Goal: Task Accomplishment & Management: Use online tool/utility

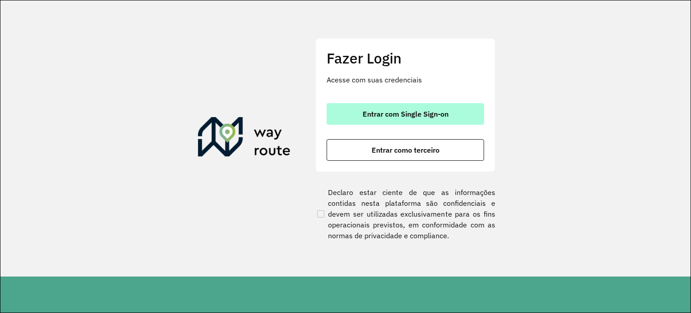
click at [450, 117] on button "Entrar com Single Sign-on" at bounding box center [406, 114] width 158 height 22
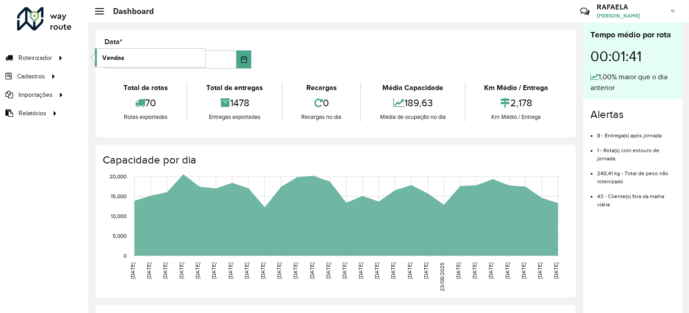
click at [132, 60] on link "Vendas" at bounding box center [150, 58] width 110 height 18
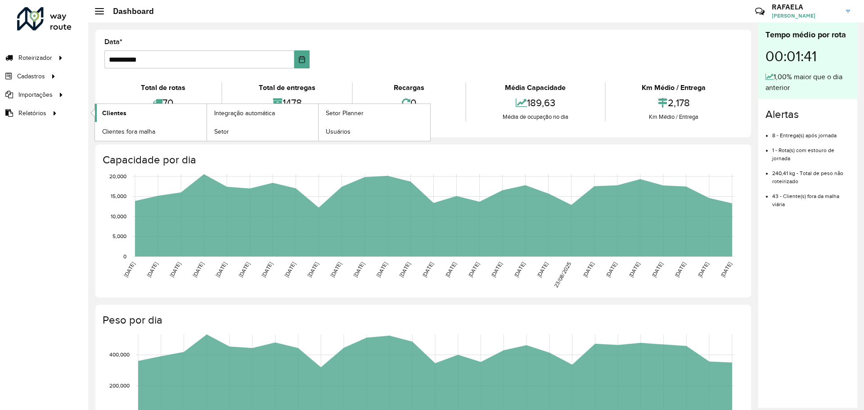
click at [103, 112] on span "Clientes" at bounding box center [114, 112] width 24 height 9
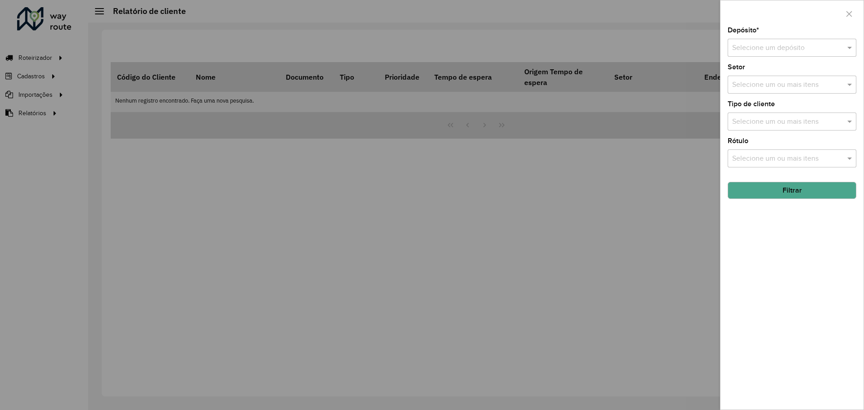
click at [688, 48] on input "text" at bounding box center [783, 48] width 102 height 11
click at [688, 73] on span "CDD Olinda" at bounding box center [750, 74] width 37 height 8
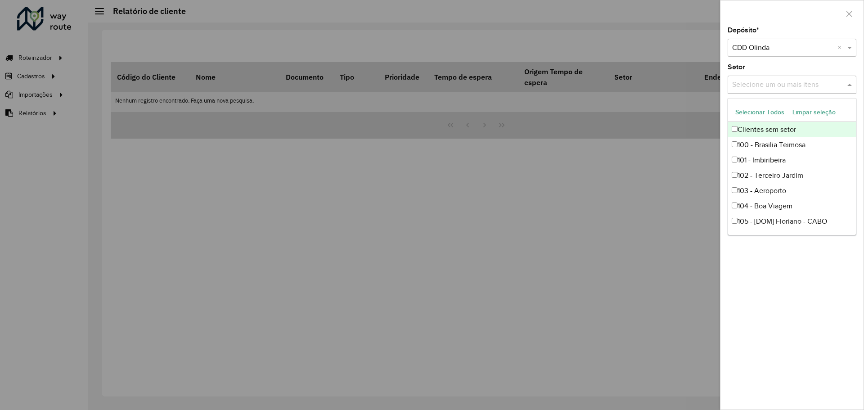
click at [688, 85] on input "text" at bounding box center [787, 85] width 115 height 11
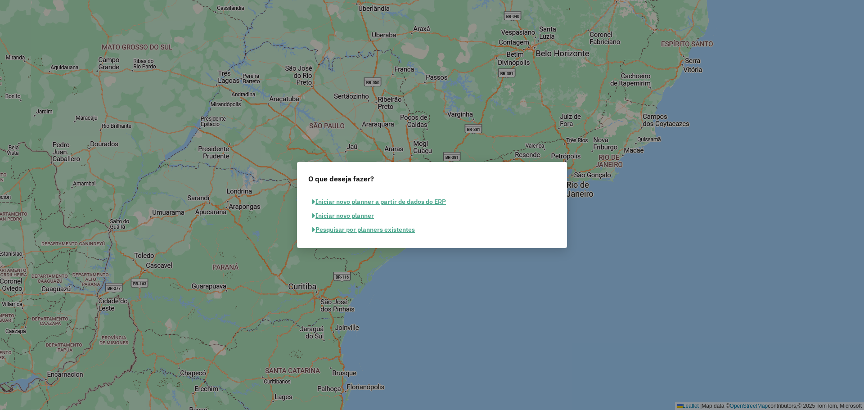
click at [417, 203] on button "Iniciar novo planner a partir de dados do ERP" at bounding box center [379, 202] width 142 height 14
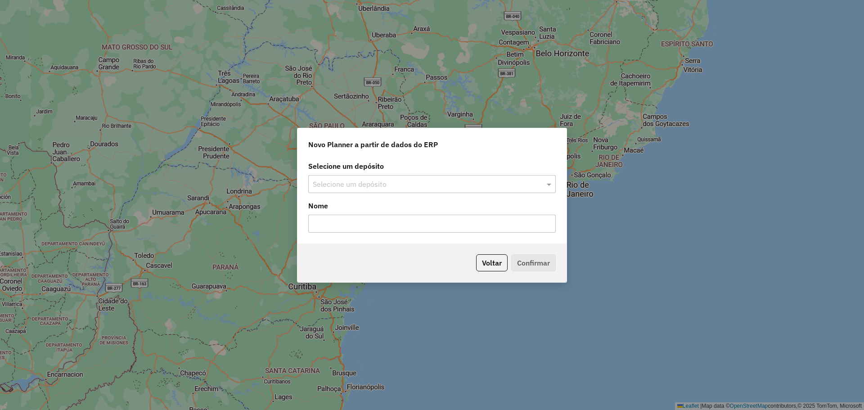
click at [408, 179] on input "text" at bounding box center [423, 184] width 221 height 11
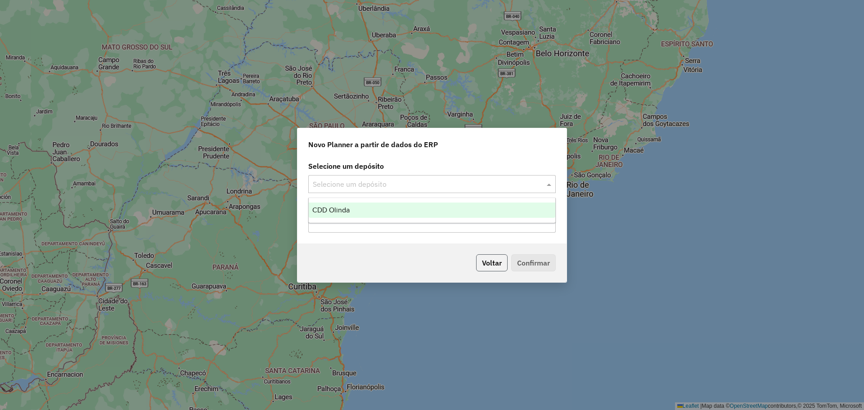
click at [501, 266] on button "Voltar" at bounding box center [492, 262] width 32 height 17
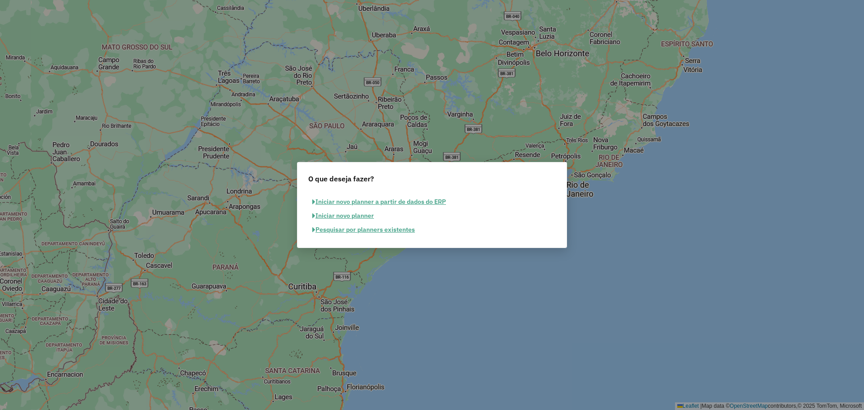
click at [378, 203] on button "Iniciar novo planner a partir de dados do ERP" at bounding box center [379, 202] width 142 height 14
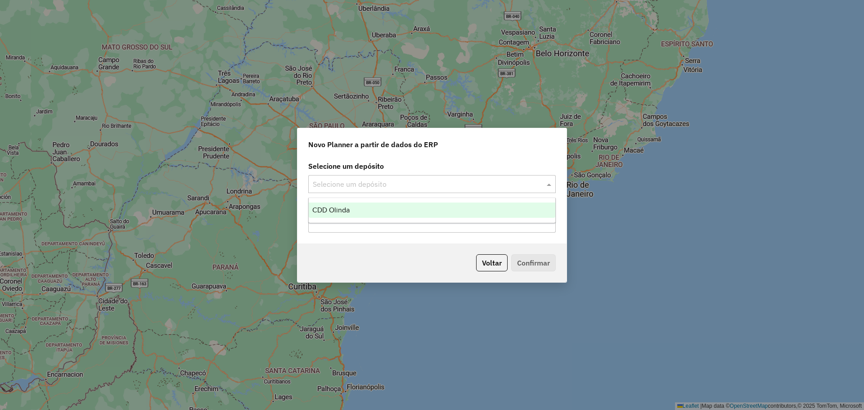
click at [349, 189] on input "text" at bounding box center [423, 184] width 221 height 11
click at [354, 219] on ng-dropdown-panel "CDD Olinda" at bounding box center [432, 211] width 248 height 26
click at [357, 212] on div "CDD Olinda" at bounding box center [432, 210] width 247 height 15
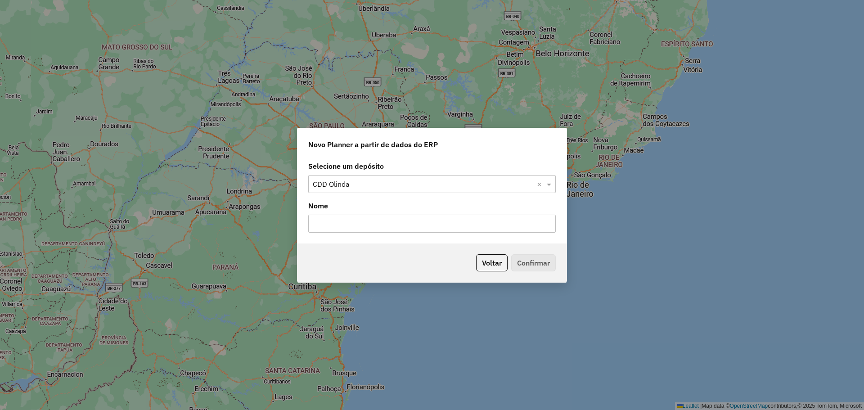
click at [346, 230] on input "text" at bounding box center [432, 224] width 248 height 18
type input "**********"
click at [540, 267] on button "Confirmar" at bounding box center [533, 262] width 45 height 17
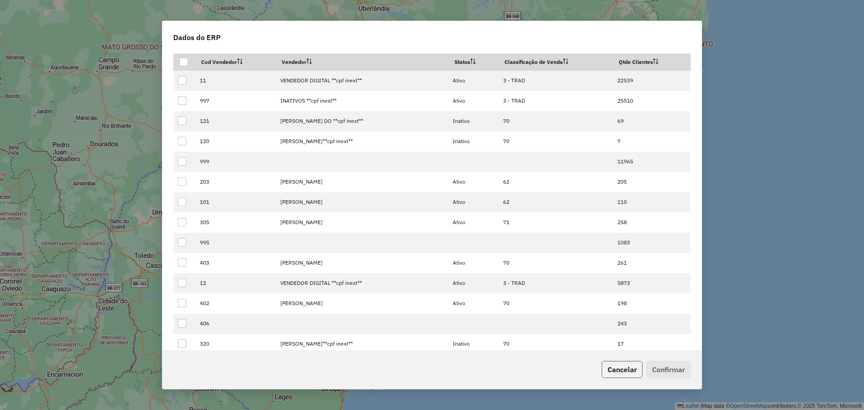
click at [622, 312] on button "Cancelar" at bounding box center [622, 369] width 41 height 17
